Goal: Task Accomplishment & Management: Complete application form

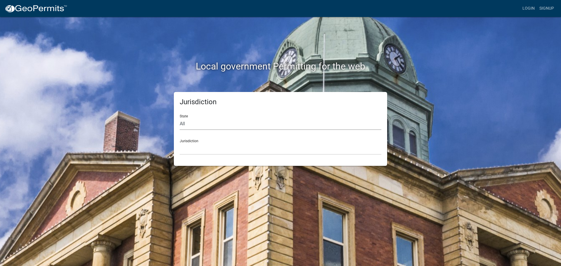
click at [184, 125] on select "All [US_STATE] [US_STATE] [US_STATE] [US_STATE] [US_STATE] [US_STATE] [US_STATE…" at bounding box center [281, 124] width 202 height 12
select select "[US_STATE]"
click at [180, 118] on select "All [US_STATE] [US_STATE] [US_STATE] [US_STATE] [US_STATE] [US_STATE] [US_STATE…" at bounding box center [281, 124] width 202 height 12
click at [199, 145] on select "[GEOGRAPHIC_DATA], [US_STATE] [GEOGRAPHIC_DATA], [US_STATE] [GEOGRAPHIC_DATA], …" at bounding box center [281, 149] width 202 height 12
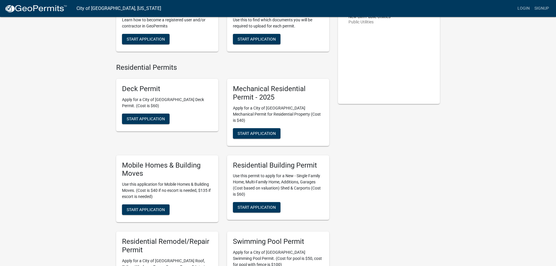
scroll to position [88, 0]
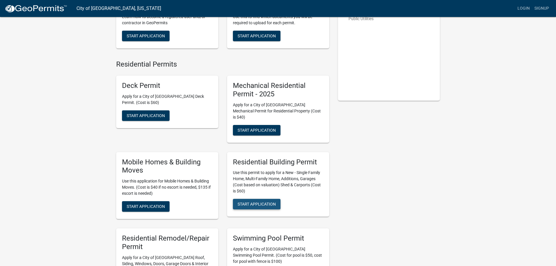
click at [263, 202] on span "Start Application" at bounding box center [257, 204] width 38 height 5
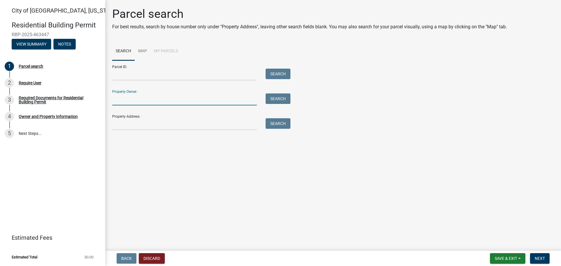
click at [123, 101] on input "Property Owner:" at bounding box center [184, 99] width 145 height 12
type input "Lucas Pehling"
click at [275, 100] on button "Search" at bounding box center [277, 98] width 25 height 11
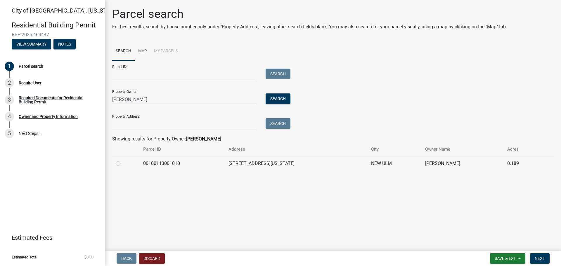
click at [123, 160] on label at bounding box center [123, 160] width 0 height 0
click at [123, 161] on input "radio" at bounding box center [125, 162] width 4 height 4
radio input "true"
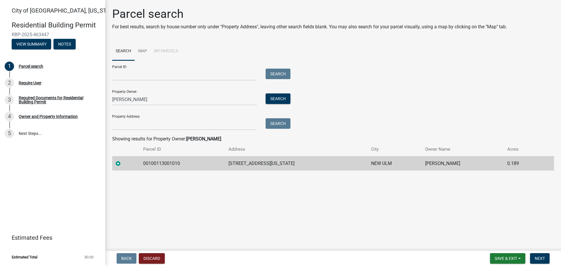
click at [248, 159] on td "[STREET_ADDRESS][US_STATE]" at bounding box center [296, 163] width 143 height 14
click at [539, 259] on span "Next" at bounding box center [539, 258] width 10 height 5
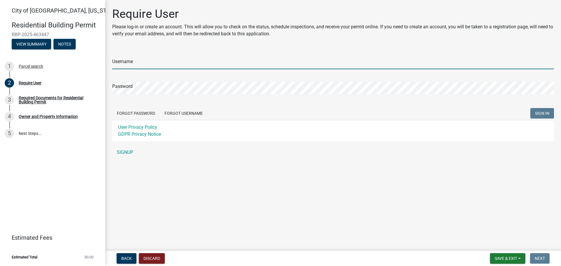
click at [122, 62] on input "Username" at bounding box center [333, 63] width 442 height 12
type input "lucasp"
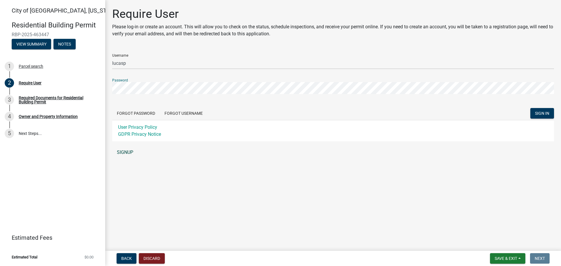
click at [126, 150] on link "SIGNUP" at bounding box center [333, 153] width 442 height 12
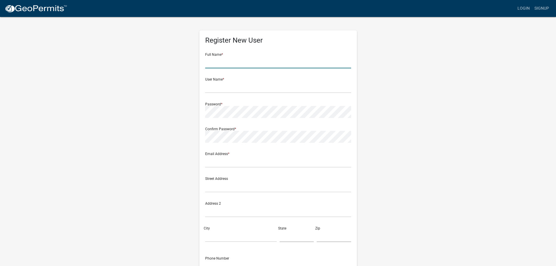
click at [219, 59] on input "text" at bounding box center [278, 62] width 146 height 12
type input "Lucas Pehling"
click at [225, 88] on input "text" at bounding box center [278, 87] width 146 height 12
type input "lucasp"
click at [217, 160] on input "text" at bounding box center [278, 162] width 146 height 12
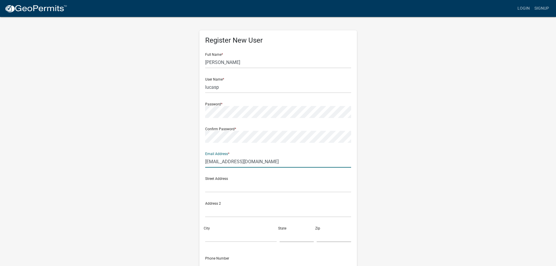
type input "[EMAIL_ADDRESS][DOMAIN_NAME]"
click at [213, 188] on input "text" at bounding box center [278, 186] width 146 height 12
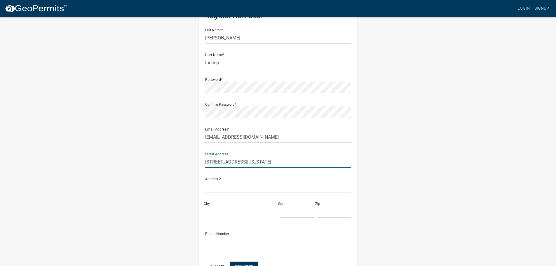
scroll to position [58, 0]
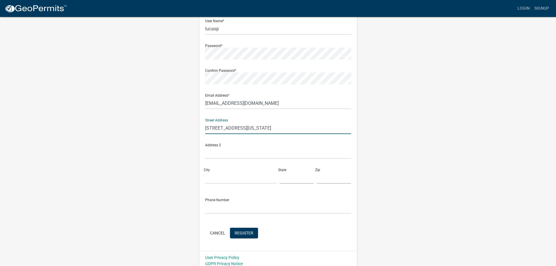
type input "1101 North Washington"
click at [216, 177] on input "City" at bounding box center [241, 178] width 72 height 12
type input "[GEOGRAPHIC_DATA]"
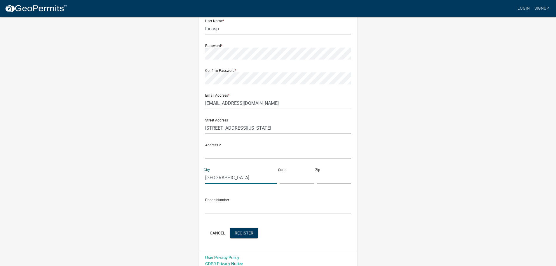
type input "MN"
type input "56073"
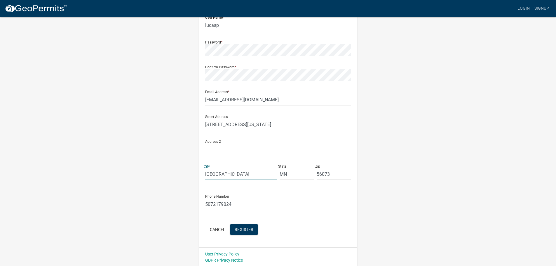
scroll to position [63, 0]
click at [235, 204] on input "5072179024" at bounding box center [278, 203] width 146 height 12
type input "5077666502"
click at [248, 231] on span "Register" at bounding box center [244, 228] width 19 height 5
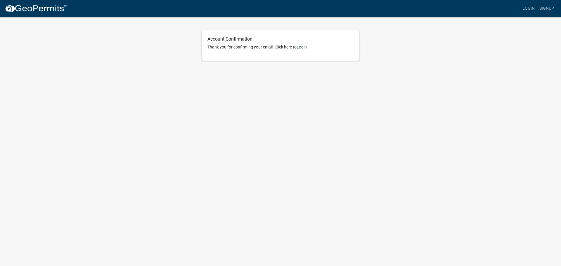
click at [305, 49] on link "Login" at bounding box center [301, 47] width 10 height 5
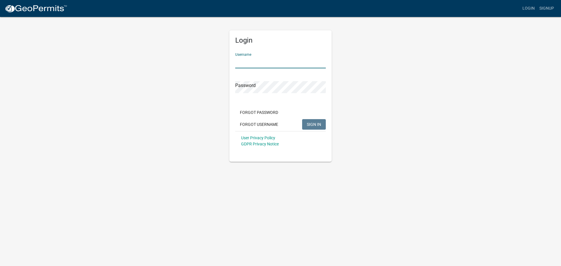
click at [240, 61] on input "Username" at bounding box center [280, 62] width 91 height 12
type input "lucasp"
click at [314, 126] on span "SIGN IN" at bounding box center [314, 124] width 14 height 5
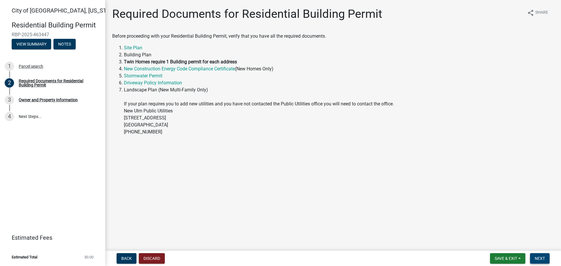
click at [539, 256] on span "Next" at bounding box center [539, 258] width 10 height 5
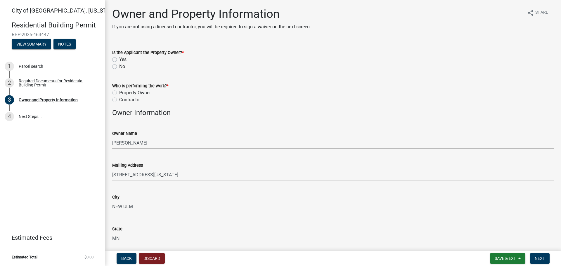
click at [119, 58] on label "Yes" at bounding box center [122, 59] width 7 height 7
click at [119, 58] on input "Yes" at bounding box center [121, 58] width 4 height 4
radio input "true"
click at [119, 98] on label "Contractor" at bounding box center [130, 99] width 22 height 7
click at [119, 98] on input "Contractor" at bounding box center [121, 98] width 4 height 4
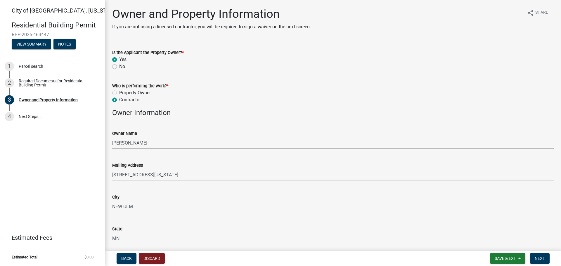
radio input "true"
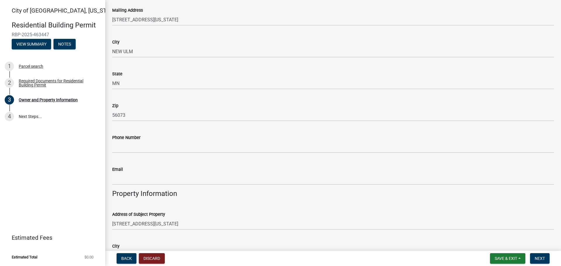
scroll to position [204, 0]
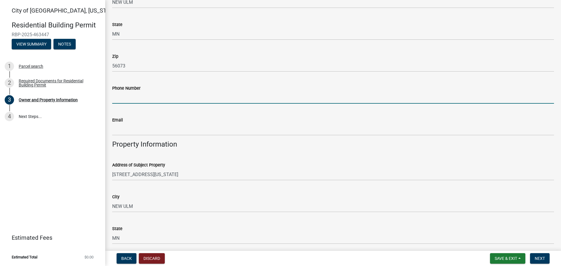
click at [123, 97] on input "Phone Number" at bounding box center [333, 98] width 442 height 12
type input "[PHONE_NUMBER]"
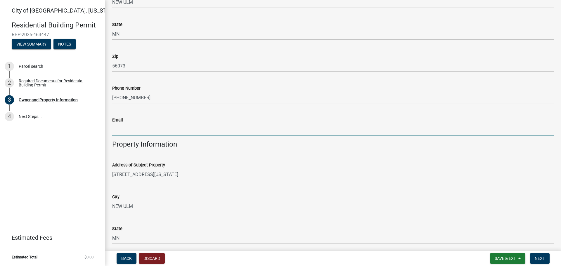
click at [126, 129] on input "Email" at bounding box center [333, 130] width 442 height 12
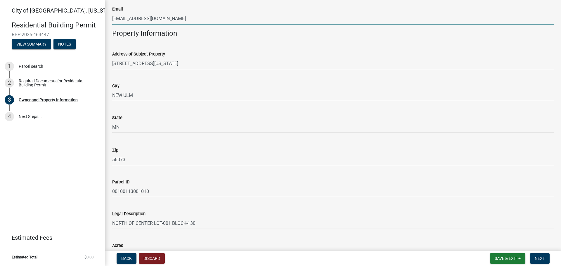
scroll to position [355, 0]
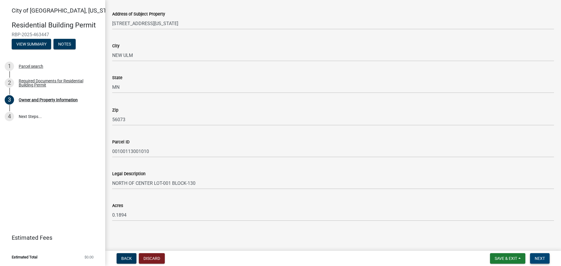
type input "[EMAIL_ADDRESS][DOMAIN_NAME]"
click at [539, 258] on span "Next" at bounding box center [539, 258] width 10 height 5
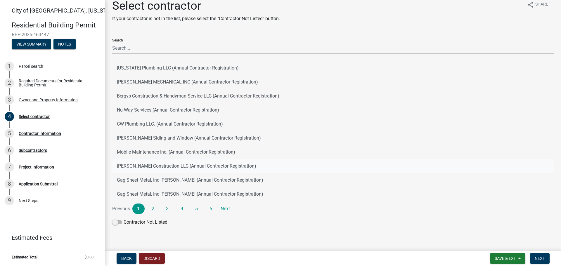
scroll to position [11, 0]
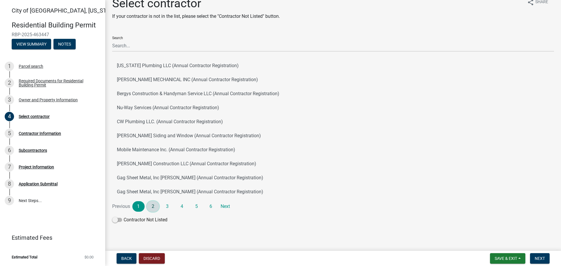
click at [155, 207] on link "2" at bounding box center [153, 206] width 12 height 11
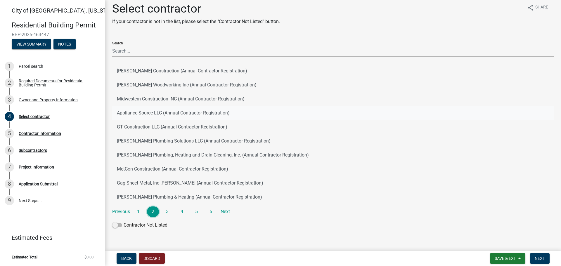
scroll to position [0, 0]
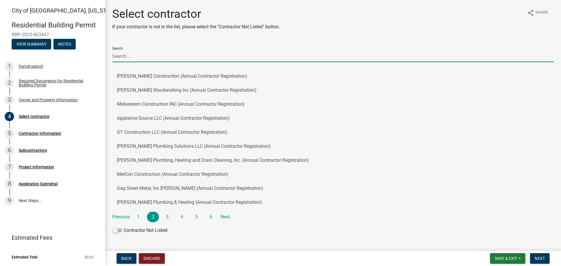
click at [124, 55] on input "Search" at bounding box center [333, 56] width 442 height 12
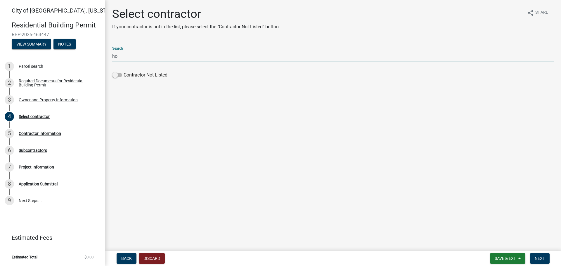
type input "h"
type input "A"
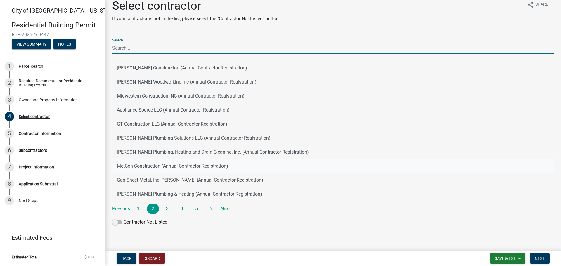
scroll to position [11, 0]
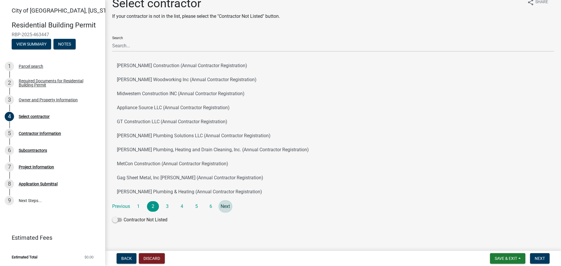
click at [226, 206] on link "Next" at bounding box center [225, 206] width 12 height 11
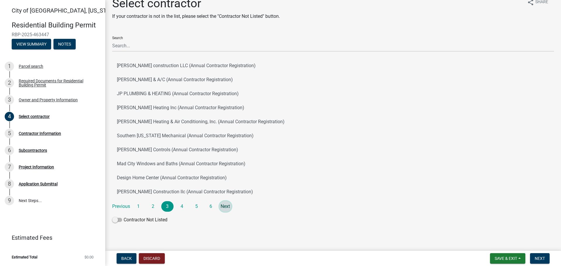
click at [229, 206] on link "Next" at bounding box center [225, 206] width 12 height 11
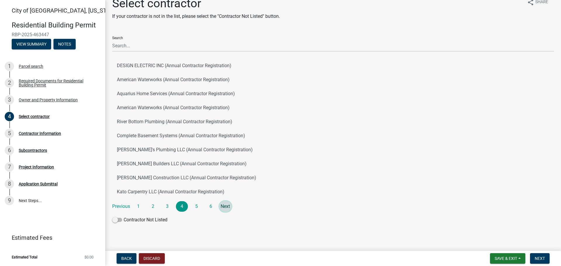
click at [223, 206] on link "Next" at bounding box center [225, 206] width 12 height 11
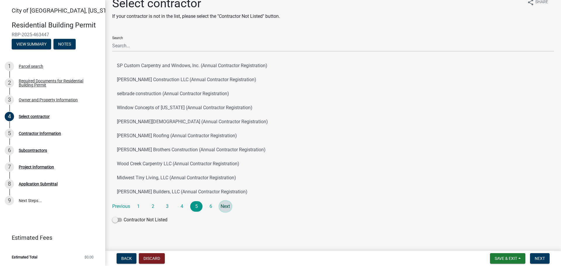
click at [223, 206] on link "Next" at bounding box center [225, 206] width 12 height 11
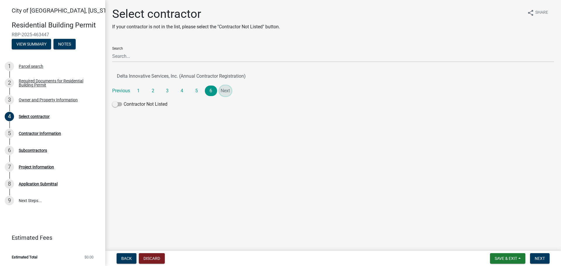
scroll to position [0, 0]
click at [119, 103] on span at bounding box center [117, 104] width 10 height 4
click at [124, 101] on input "Contractor Not Listed" at bounding box center [124, 101] width 0 height 0
click at [538, 255] on button "Next" at bounding box center [540, 258] width 20 height 11
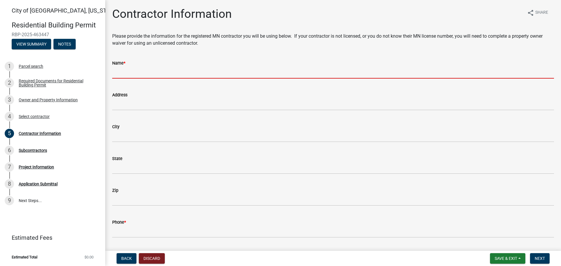
click at [131, 71] on input "Name *" at bounding box center [333, 73] width 442 height 12
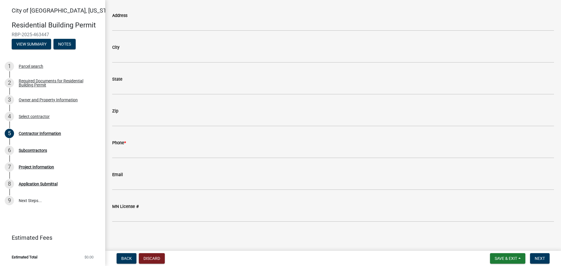
scroll to position [80, 0]
type input "[PERSON_NAME] Homes"
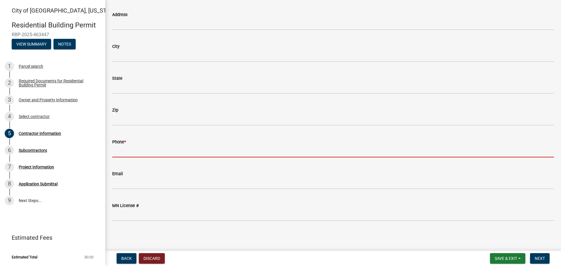
click at [129, 148] on input "Phone *" at bounding box center [333, 151] width 442 height 12
click at [138, 149] on input "Phone *" at bounding box center [333, 151] width 442 height 12
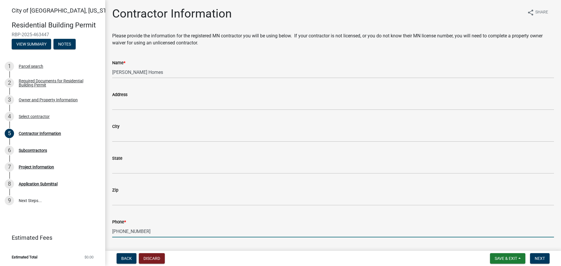
scroll to position [0, 0]
type input "[PHONE_NUMBER]"
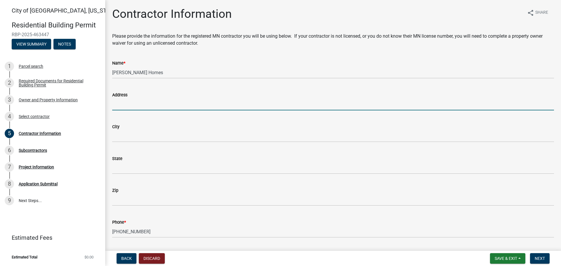
click at [143, 102] on input "Address" at bounding box center [333, 104] width 442 height 12
type input "1017 [GEOGRAPHIC_DATA][US_STATE]"
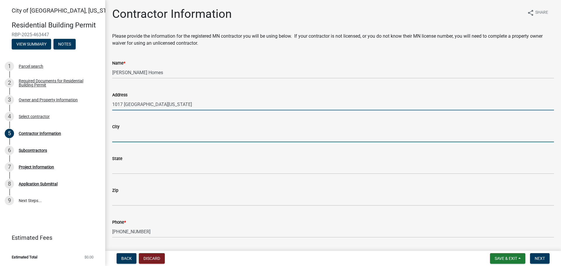
click at [125, 138] on input "City" at bounding box center [333, 136] width 442 height 12
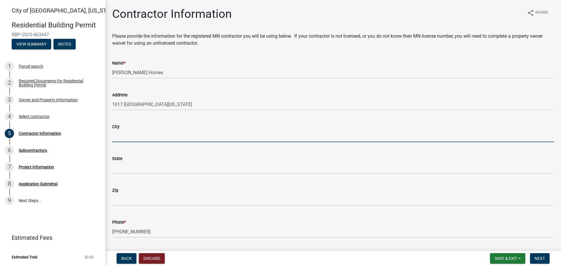
type input "[GEOGRAPHIC_DATA]"
type input "MN"
type input "56073"
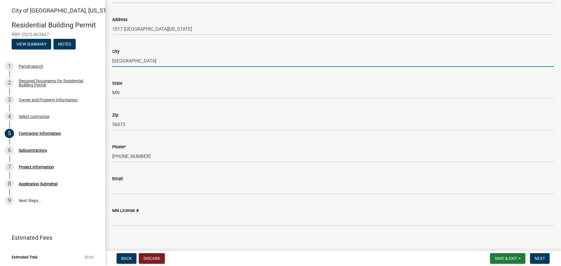
scroll to position [80, 0]
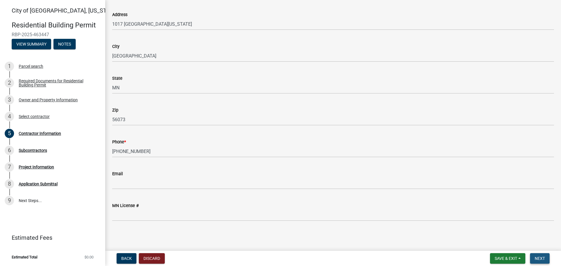
click at [537, 257] on span "Next" at bounding box center [539, 258] width 10 height 5
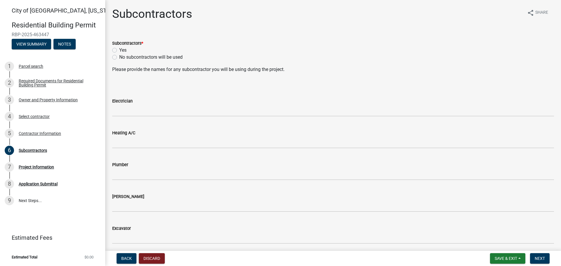
click at [119, 57] on label "No subcontractors will be used" at bounding box center [150, 57] width 63 height 7
click at [119, 57] on input "No subcontractors will be used" at bounding box center [121, 56] width 4 height 4
radio input "true"
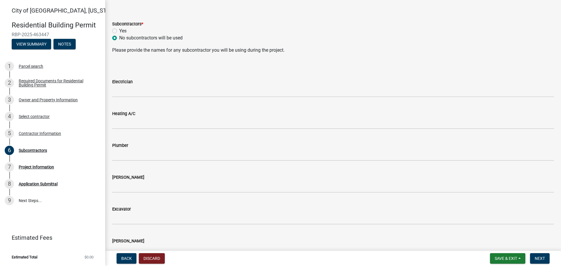
scroll to position [29, 0]
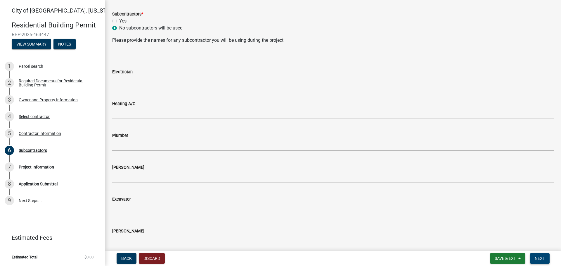
click at [540, 258] on span "Next" at bounding box center [539, 258] width 10 height 5
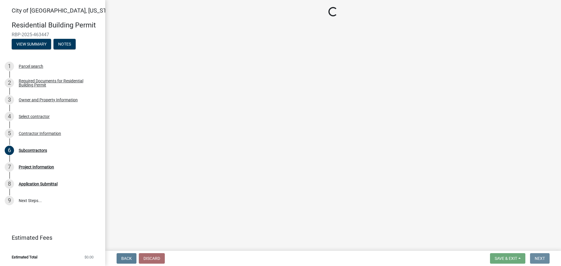
scroll to position [0, 0]
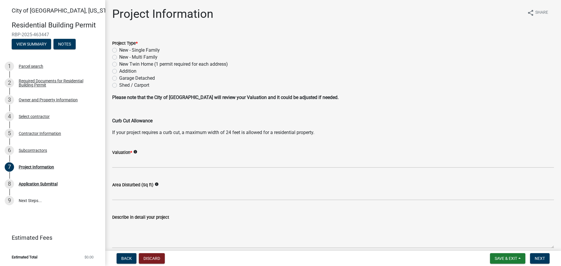
click at [119, 76] on label "Garage Detached" at bounding box center [137, 78] width 36 height 7
click at [119, 76] on input "Garage Detached" at bounding box center [121, 77] width 4 height 4
radio input "true"
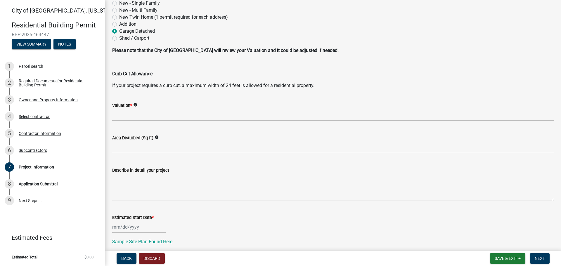
scroll to position [58, 0]
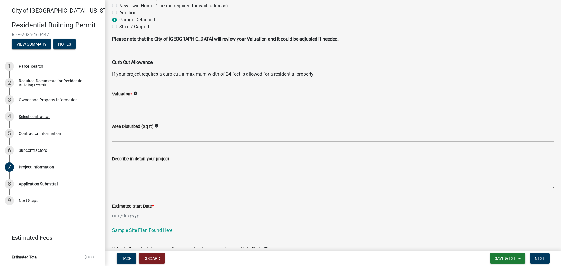
click at [127, 103] on input "text" at bounding box center [333, 104] width 442 height 12
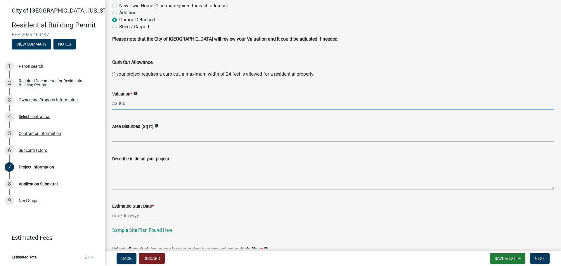
type input "32000"
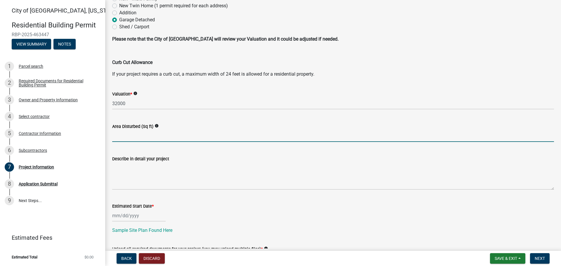
click at [129, 138] on input "text" at bounding box center [333, 136] width 442 height 12
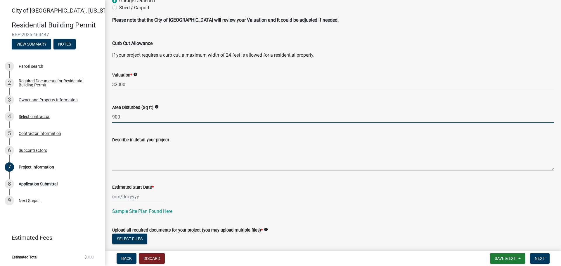
scroll to position [88, 0]
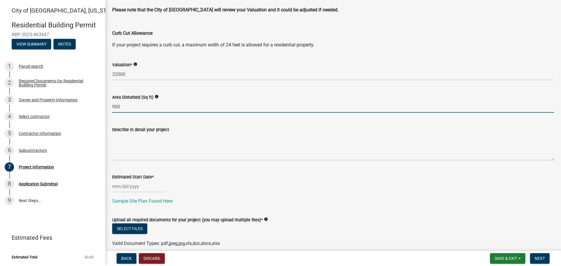
type input "900"
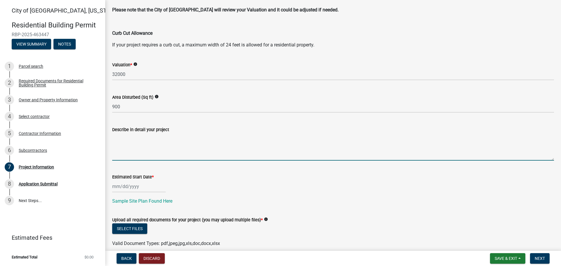
click at [121, 153] on textarea "Describe in detail your project" at bounding box center [333, 146] width 442 height 27
click at [121, 156] on textarea "Describe in detail your project" at bounding box center [333, 146] width 442 height 27
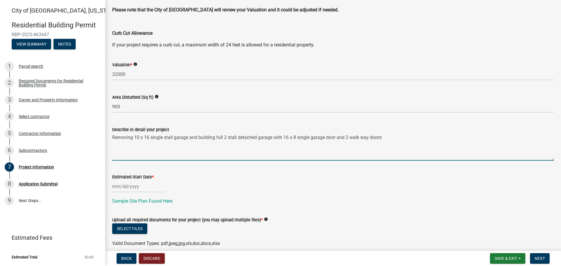
type textarea "Removing 10 x 16 single stall garage and building full 2 stall detached garage …"
select select "8"
select select "2025"
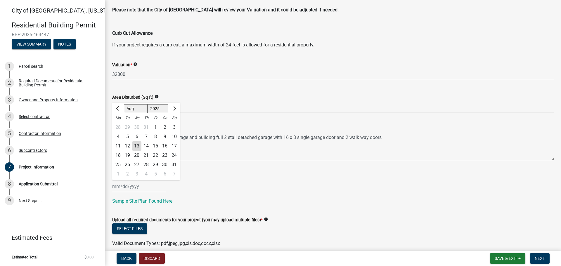
click at [119, 188] on div "[PERSON_NAME] Feb Mar Apr [PERSON_NAME][DATE] Oct Nov [DATE] 1526 1527 1528 152…" at bounding box center [138, 186] width 53 height 12
click at [137, 146] on div "13" at bounding box center [136, 145] width 9 height 9
type input "[DATE]"
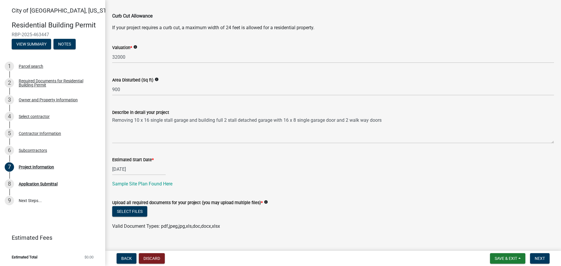
scroll to position [114, 0]
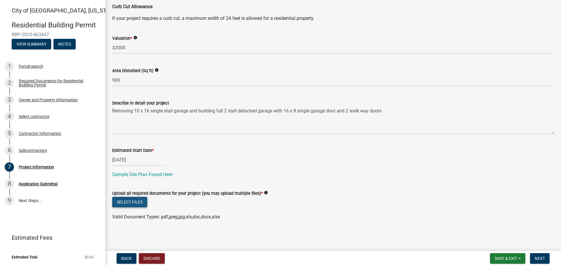
click at [131, 202] on button "Select files" at bounding box center [129, 202] width 35 height 11
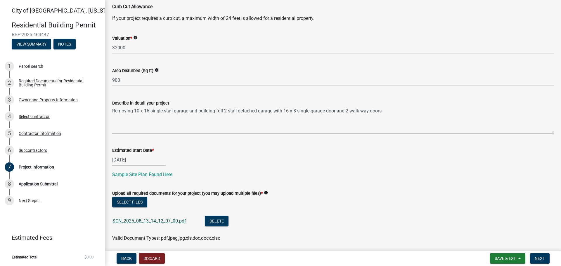
click at [143, 221] on link "SCN_2025_08_13_14_12_07_00.pdf" at bounding box center [149, 221] width 74 height 6
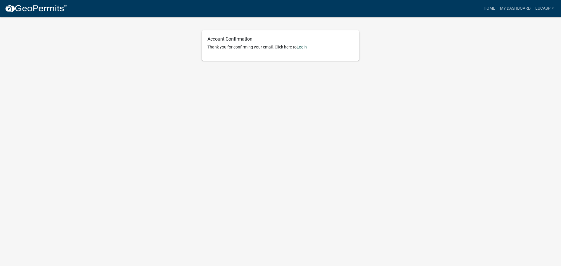
click at [303, 47] on link "Login" at bounding box center [301, 47] width 10 height 5
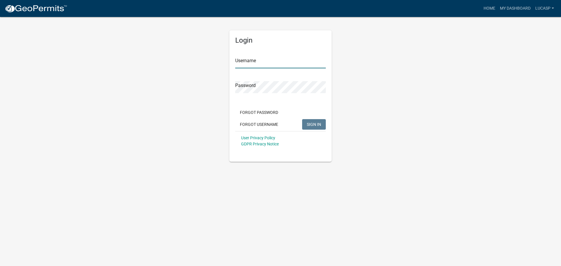
click at [251, 64] on input "Username" at bounding box center [280, 62] width 91 height 12
type input "lucasp"
click at [309, 126] on span "SIGN IN" at bounding box center [314, 124] width 14 height 5
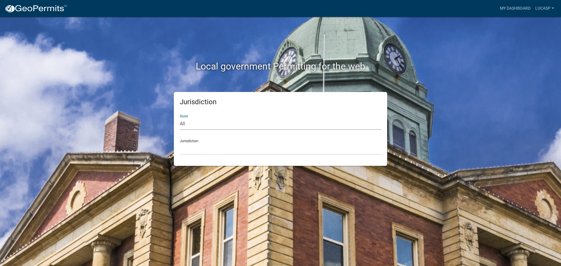
click at [214, 124] on select "All [US_STATE] [US_STATE] [US_STATE] [US_STATE] [US_STATE] [US_STATE] [US_STATE…" at bounding box center [281, 124] width 202 height 12
select select "[US_STATE]"
click at [180, 118] on select "All [US_STATE] [US_STATE] [US_STATE] [US_STATE] [US_STATE] [US_STATE] [US_STATE…" at bounding box center [281, 124] width 202 height 12
click at [433, 135] on div "Jurisdiction State All [US_STATE] [US_STATE] [US_STATE] [US_STATE] [US_STATE] […" at bounding box center [280, 129] width 333 height 74
click at [228, 150] on select "[GEOGRAPHIC_DATA], [US_STATE] [GEOGRAPHIC_DATA], [US_STATE] [GEOGRAPHIC_DATA], …" at bounding box center [281, 149] width 202 height 12
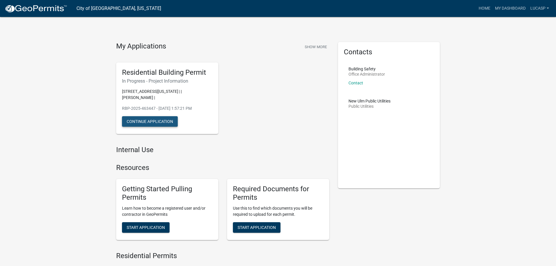
click at [158, 116] on button "Continue Application" at bounding box center [150, 121] width 56 height 11
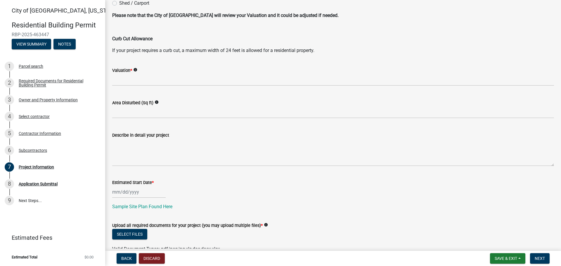
scroll to position [114, 0]
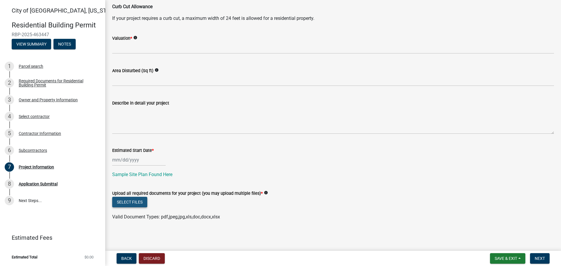
click at [131, 201] on button "Select files" at bounding box center [129, 202] width 35 height 11
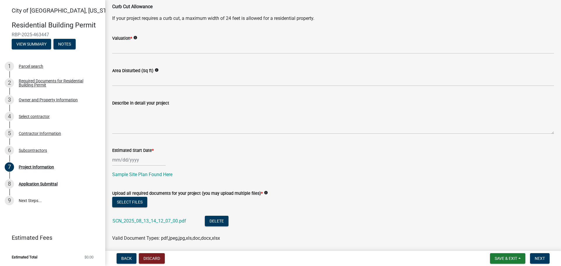
select select "8"
select select "2025"
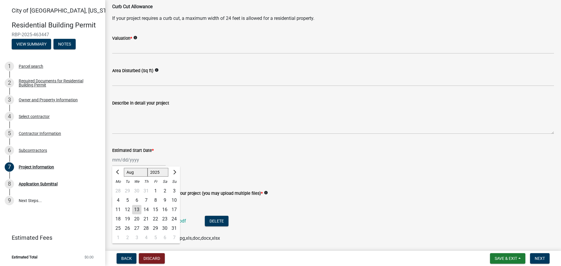
click at [119, 158] on div "[PERSON_NAME] Feb Mar Apr [PERSON_NAME][DATE] Oct Nov [DATE] 1526 1527 1528 152…" at bounding box center [138, 160] width 53 height 12
click at [136, 209] on div "13" at bounding box center [136, 209] width 9 height 9
type input "[DATE]"
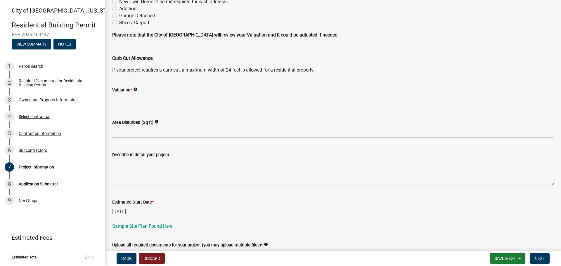
scroll to position [27, 0]
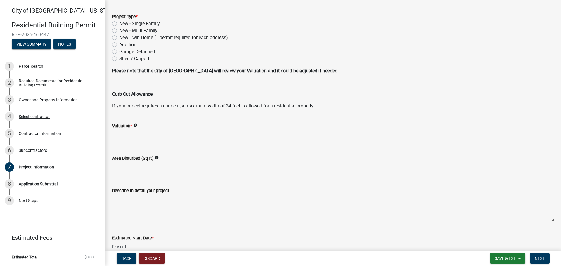
click at [135, 137] on input "text" at bounding box center [333, 135] width 442 height 12
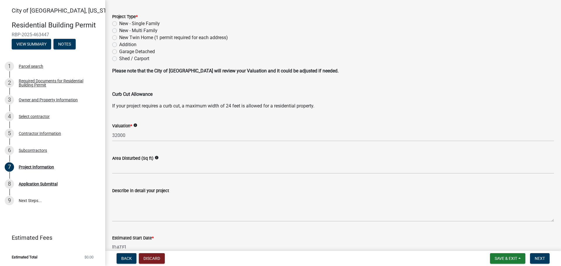
click at [159, 151] on div "Area Disturbed (Sq ft) info" at bounding box center [333, 160] width 442 height 27
click at [112, 135] on div "Valuation * info 32000" at bounding box center [333, 127] width 450 height 27
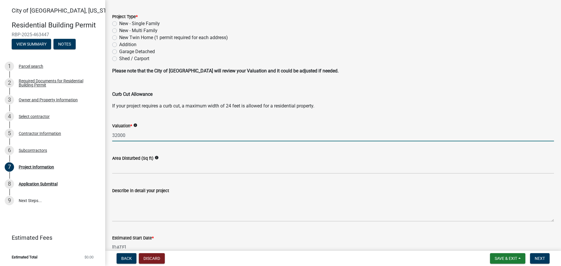
click at [113, 134] on input "32000" at bounding box center [333, 135] width 442 height 12
click at [130, 136] on input "$32000" at bounding box center [333, 135] width 442 height 12
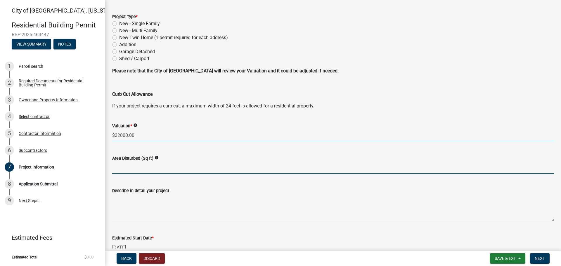
type input "32000"
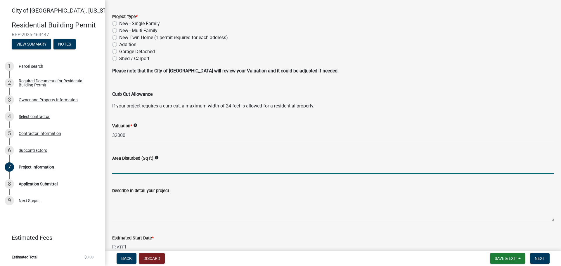
click at [193, 168] on input "text" at bounding box center [333, 168] width 442 height 12
click at [126, 167] on input "text" at bounding box center [333, 168] width 442 height 12
type input "900"
click at [166, 180] on div "Describe in detail your project" at bounding box center [333, 200] width 442 height 43
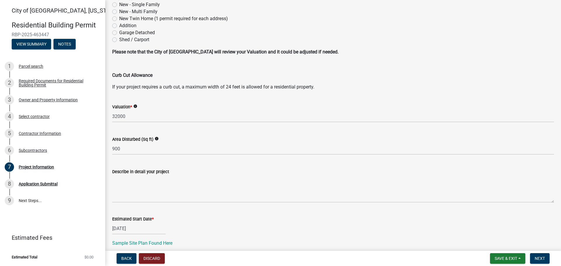
scroll to position [85, 0]
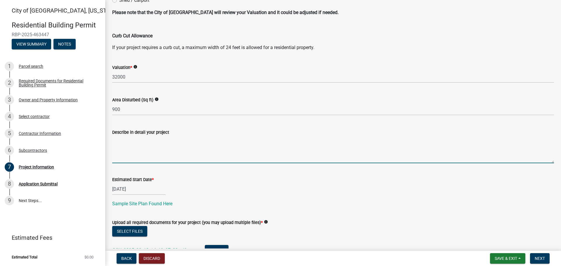
click at [130, 143] on textarea "Describe in detail your project" at bounding box center [333, 149] width 442 height 27
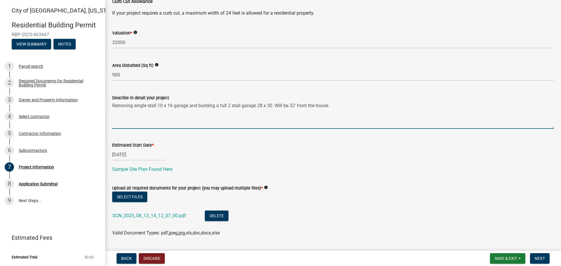
scroll to position [136, 0]
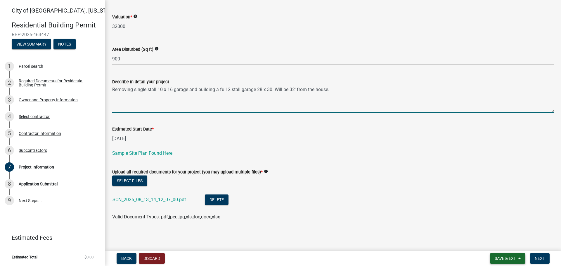
type textarea "Removing single stall 10 x 16 garage and building a full 2 stall garage 28 x 30…"
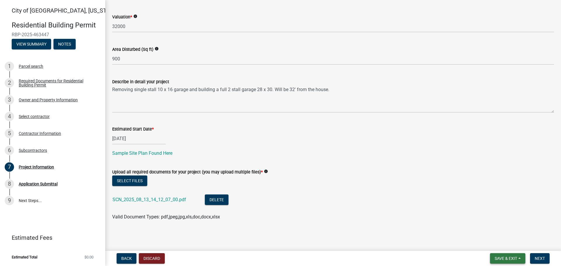
click at [494, 258] on span "Save & Exit" at bounding box center [505, 258] width 22 height 5
click at [492, 230] on button "Save" at bounding box center [501, 229] width 47 height 14
click at [125, 257] on span "Back" at bounding box center [126, 258] width 11 height 5
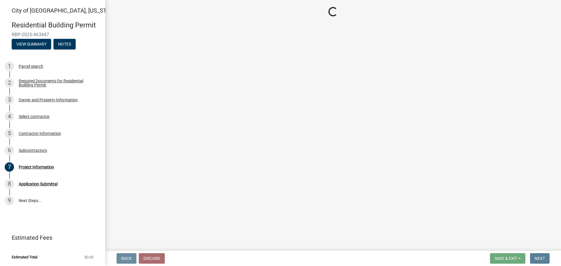
scroll to position [0, 0]
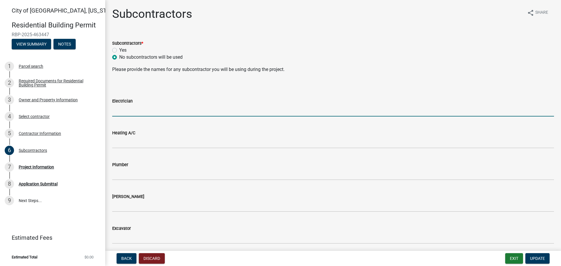
click at [131, 110] on input "Electrician" at bounding box center [333, 111] width 442 height 12
type input "Toms"
click at [119, 51] on label "Yes" at bounding box center [122, 50] width 7 height 7
click at [119, 51] on input "Yes" at bounding box center [121, 49] width 4 height 4
radio input "true"
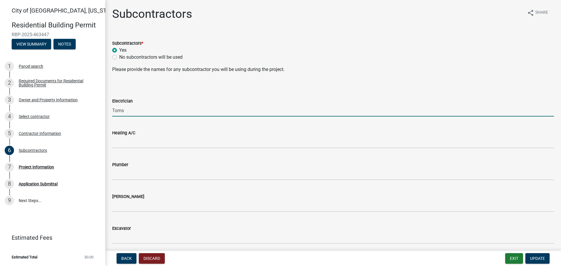
click at [133, 109] on input "Toms" at bounding box center [333, 111] width 442 height 12
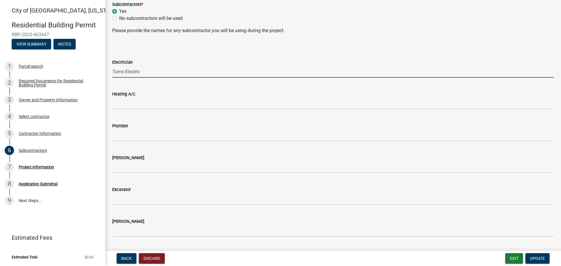
scroll to position [58, 0]
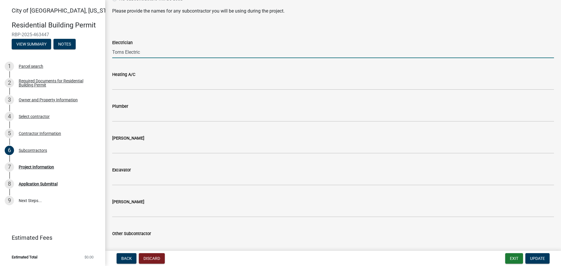
type input "Toms Electric"
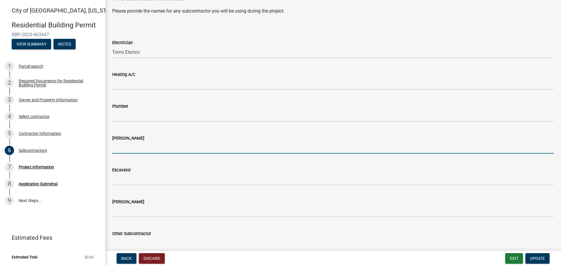
click at [127, 147] on input "[PERSON_NAME]" at bounding box center [333, 148] width 442 height 12
type input "ARR Construction"
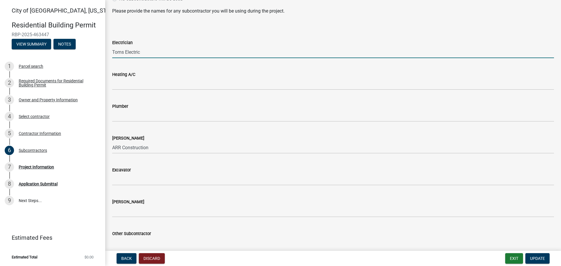
click at [151, 52] on input "Toms Electric" at bounding box center [333, 52] width 442 height 12
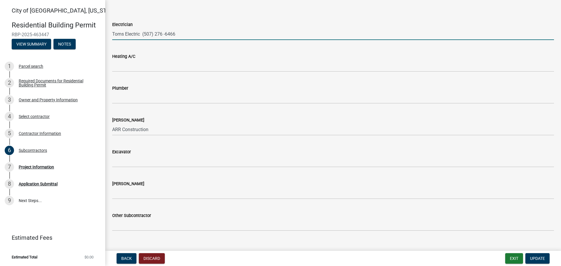
scroll to position [86, 0]
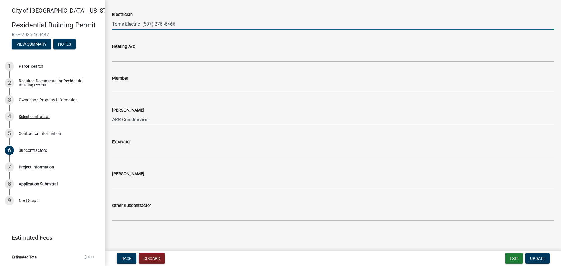
type input "Toms Electric (507) 276 -6466"
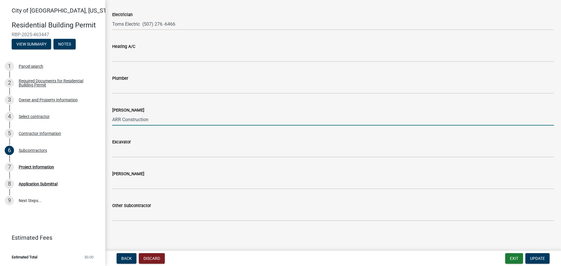
click at [158, 117] on input "ARR Construction" at bounding box center [333, 120] width 442 height 12
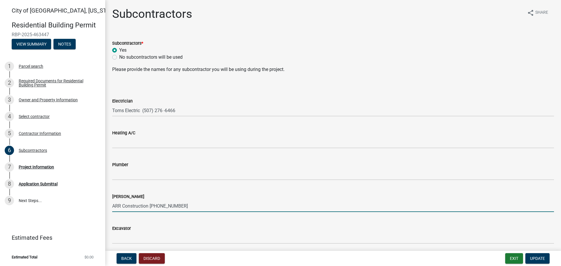
scroll to position [29, 0]
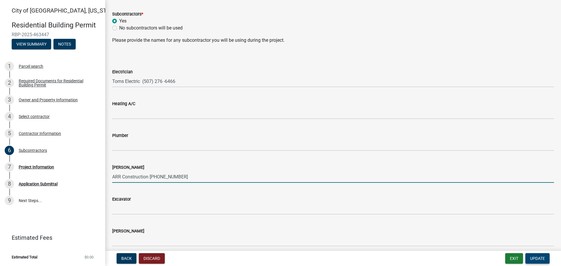
type input "ARR Construction [PHONE_NUMBER]"
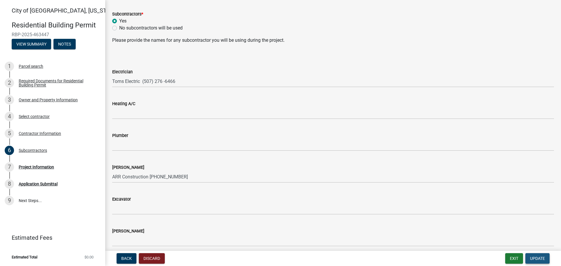
click at [538, 257] on span "Update" at bounding box center [537, 258] width 15 height 5
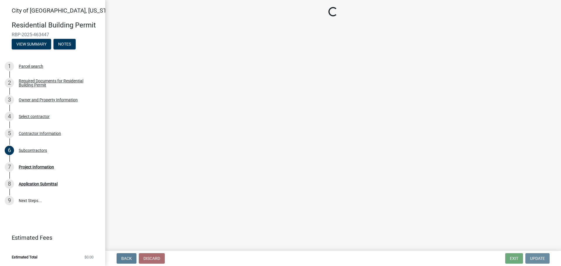
scroll to position [0, 0]
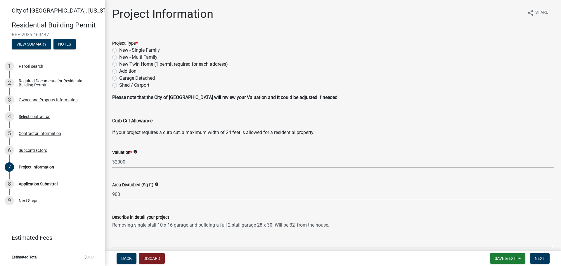
click at [261, 126] on div "Please note that the City of [GEOGRAPHIC_DATA] will review your Valuation and i…" at bounding box center [333, 115] width 442 height 42
click at [119, 78] on label "Garage Detached" at bounding box center [137, 78] width 36 height 7
click at [119, 78] on input "Garage Detached" at bounding box center [121, 77] width 4 height 4
radio input "true"
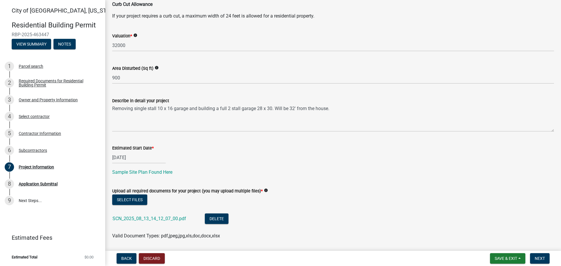
scroll to position [117, 0]
click at [121, 260] on span "Back" at bounding box center [126, 258] width 11 height 5
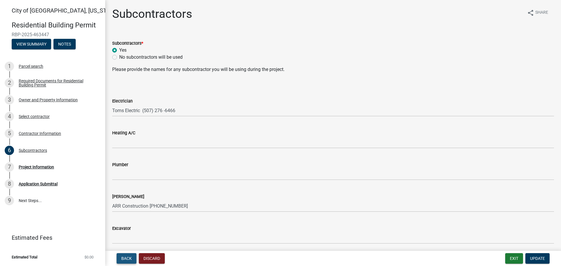
click at [124, 258] on span "Back" at bounding box center [126, 258] width 11 height 5
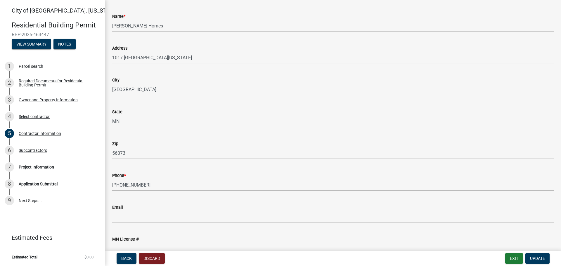
scroll to position [80, 0]
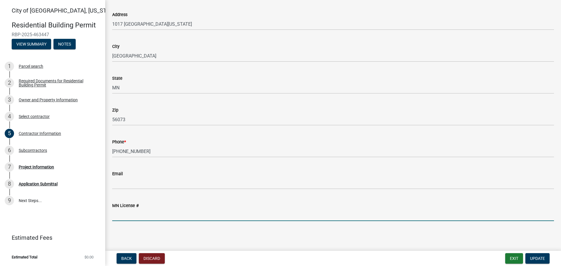
click at [130, 216] on input "MN License #" at bounding box center [333, 215] width 442 height 12
type input "BC721242"
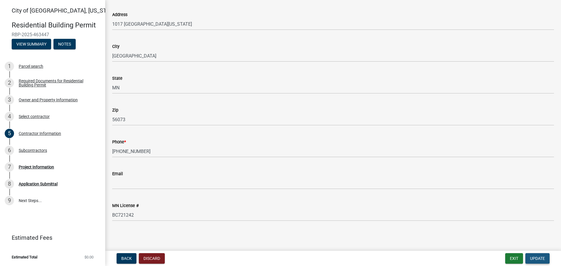
click at [534, 260] on span "Update" at bounding box center [537, 258] width 15 height 5
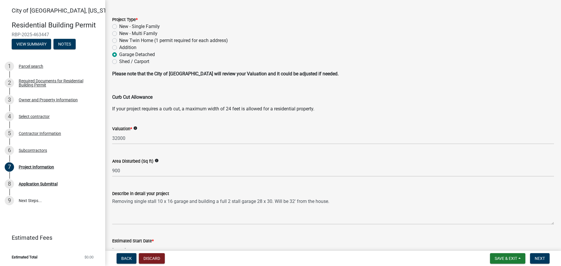
scroll to position [19, 0]
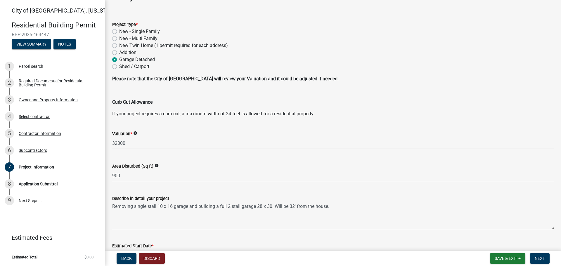
click at [258, 112] on p "If your project requires a curb cut, a maximum width of 24 feet is allowed for …" at bounding box center [333, 113] width 442 height 7
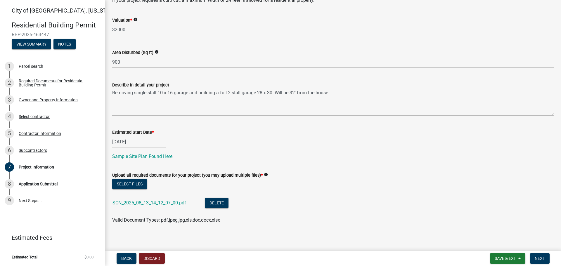
scroll to position [136, 0]
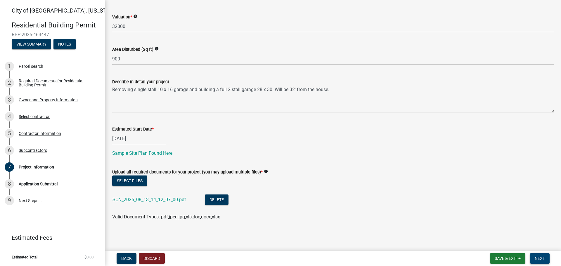
click at [536, 256] on button "Next" at bounding box center [540, 258] width 20 height 11
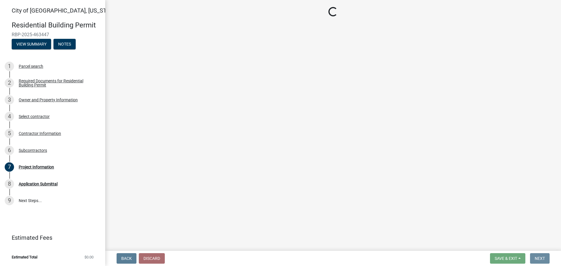
scroll to position [0, 0]
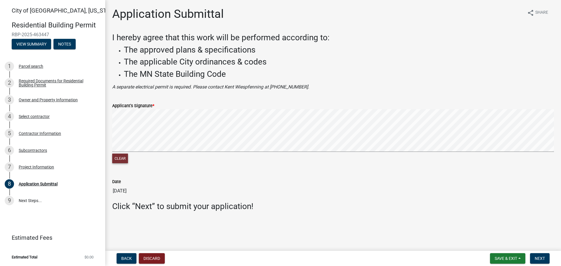
click at [123, 159] on button "Clear" at bounding box center [120, 159] width 16 height 10
click at [503, 258] on span "Save & Exit" at bounding box center [505, 258] width 22 height 5
click at [490, 229] on button "Save" at bounding box center [501, 229] width 47 height 14
click at [539, 260] on span "Next" at bounding box center [539, 258] width 10 height 5
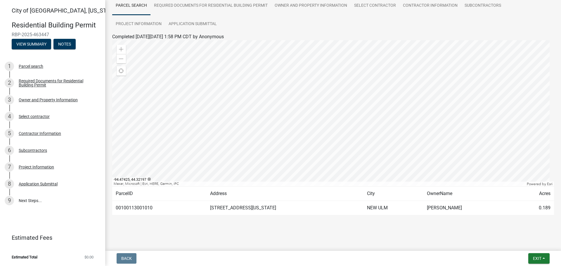
scroll to position [49, 0]
click at [29, 200] on link "9 Next Steps..." at bounding box center [52, 200] width 105 height 17
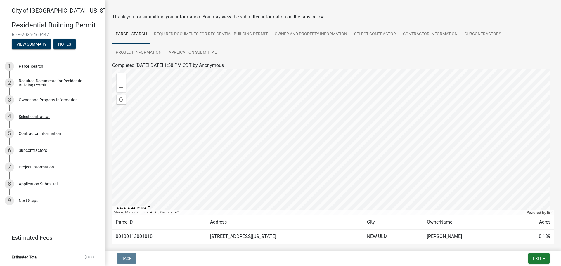
scroll to position [29, 0]
